Goal: Book appointment/travel/reservation

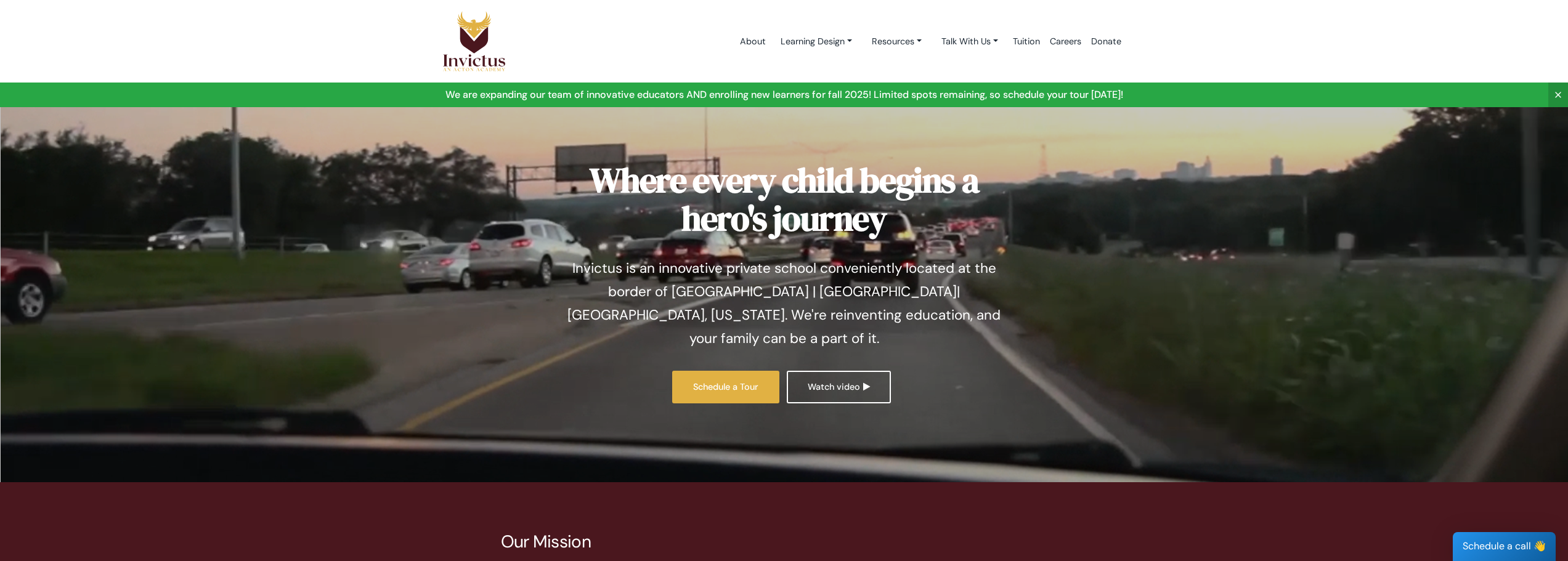
scroll to position [58, 0]
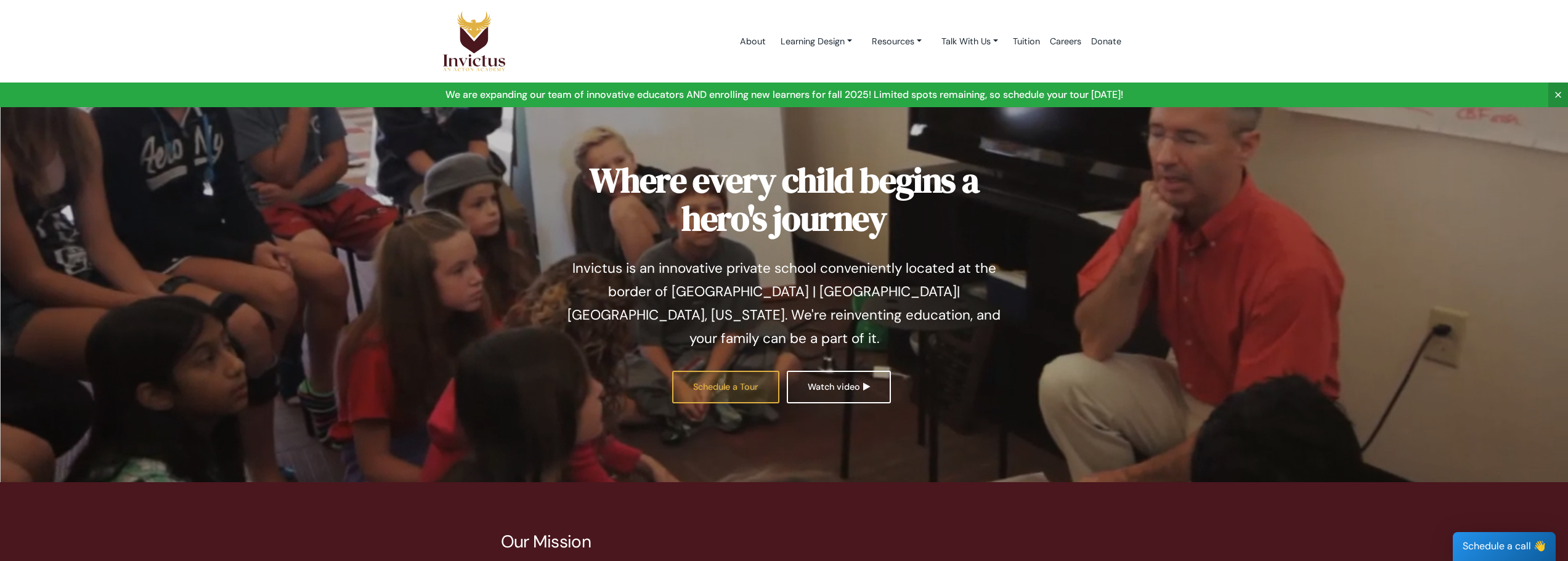
click at [740, 371] on link "Schedule a Tour" at bounding box center [725, 387] width 107 height 33
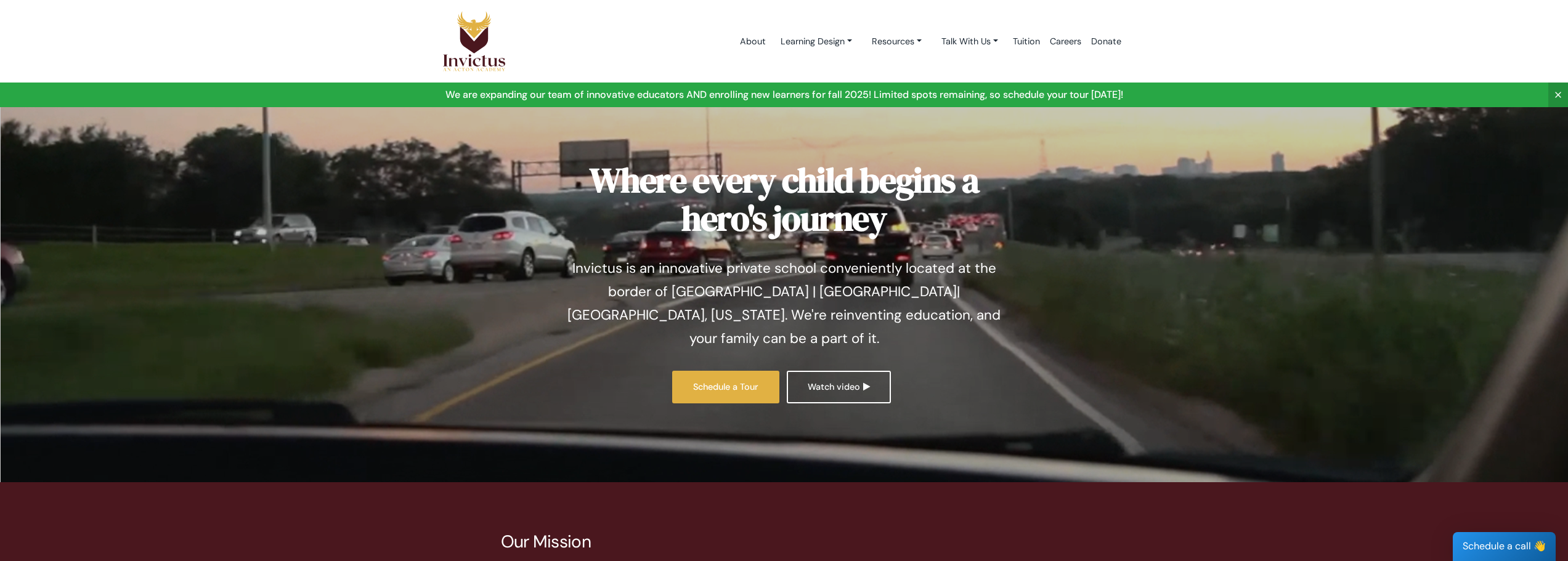
scroll to position [58, 0]
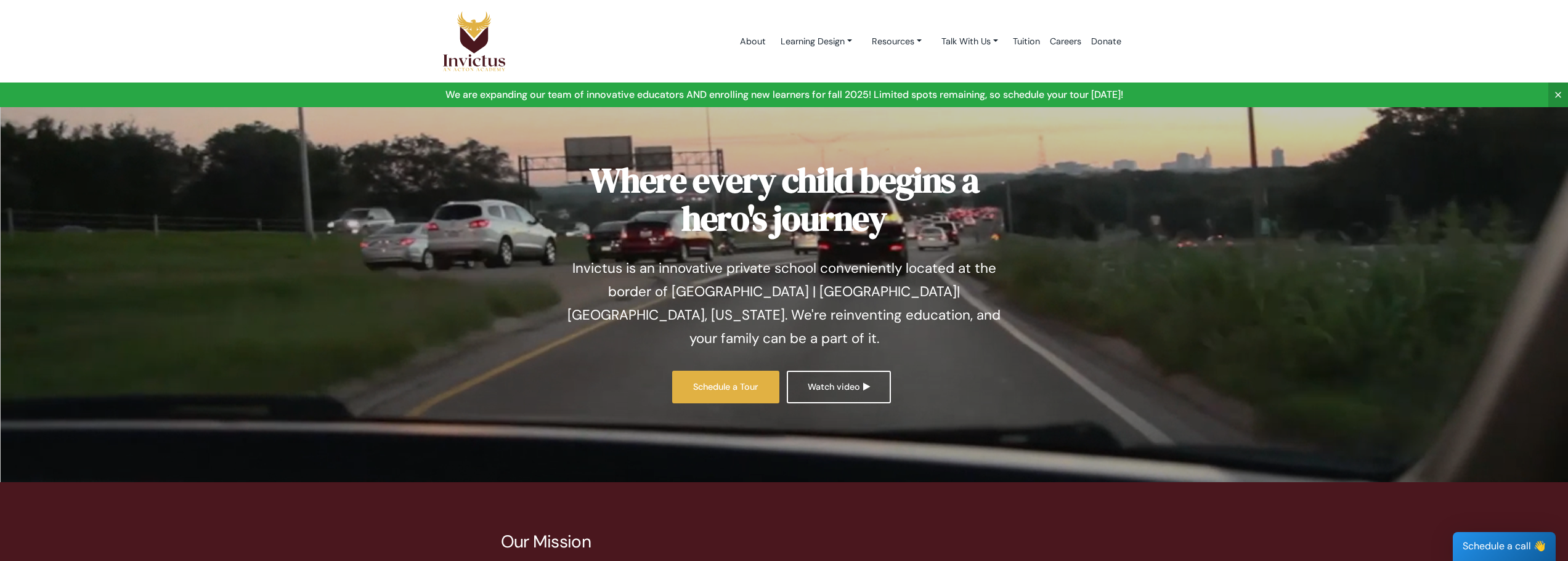
scroll to position [58, 0]
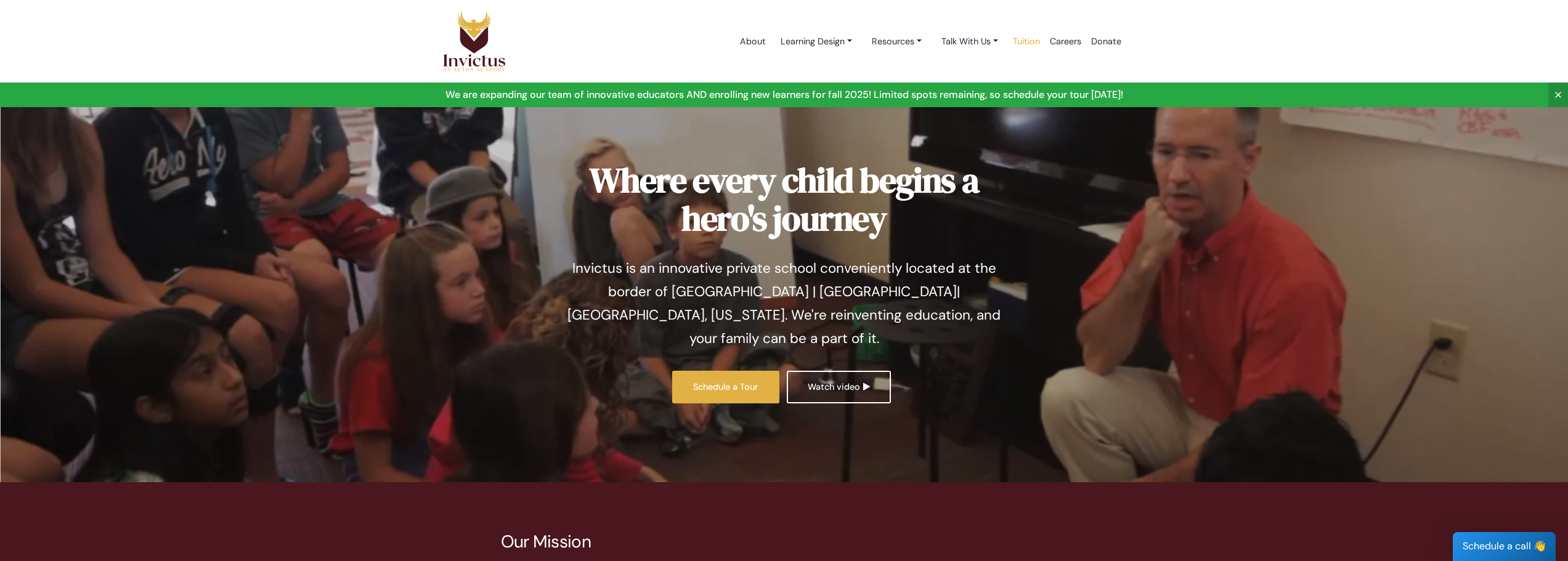
click at [1032, 43] on link "Tuition" at bounding box center [1026, 41] width 37 height 53
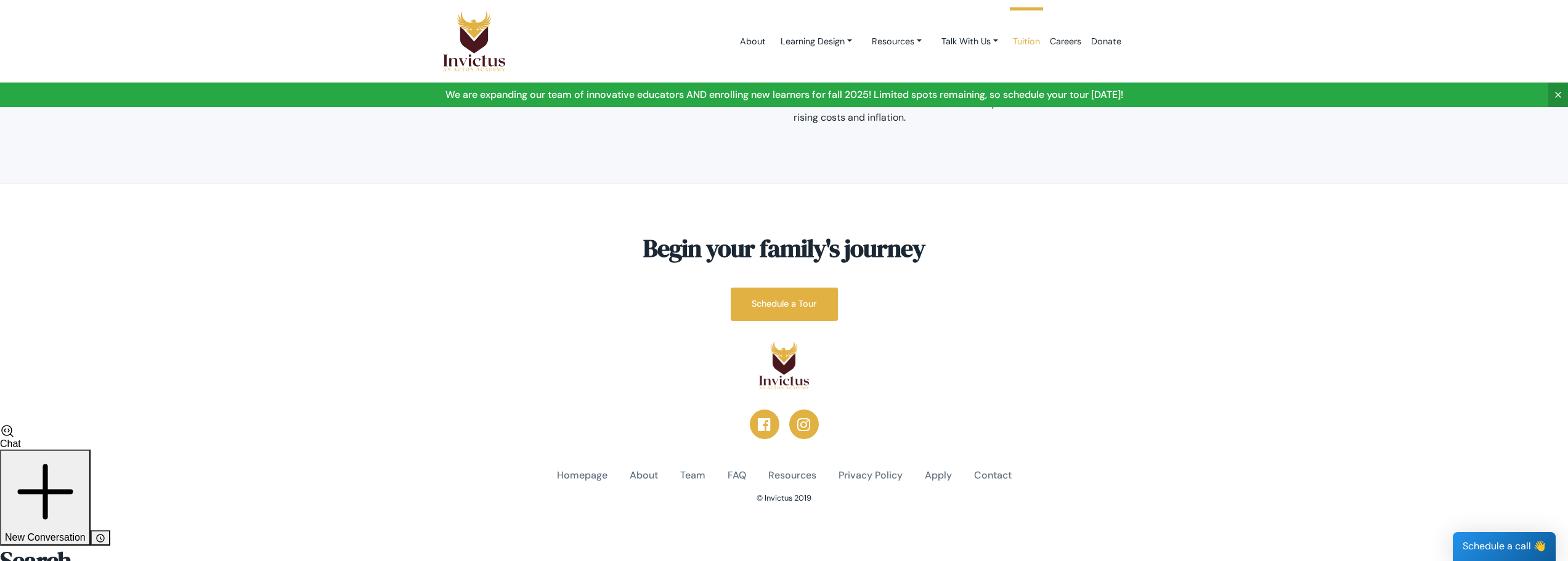
scroll to position [221, 0]
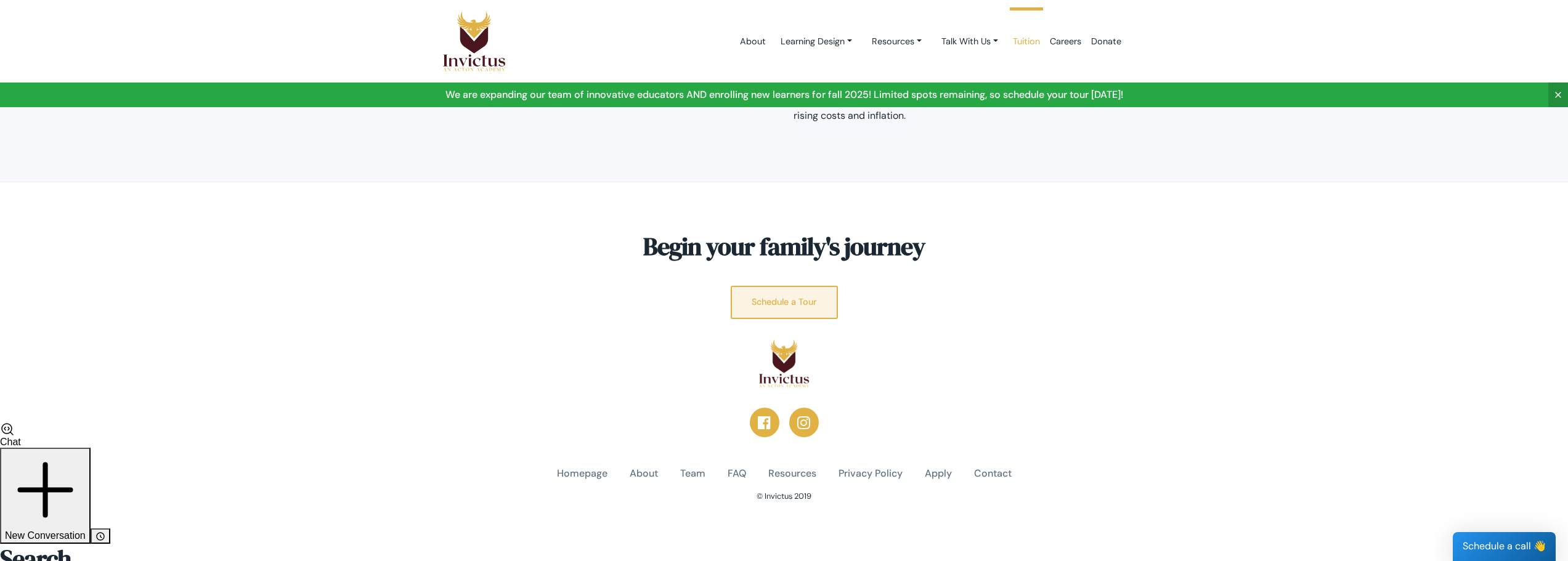
click at [786, 288] on link "Schedule a Tour" at bounding box center [784, 302] width 107 height 33
